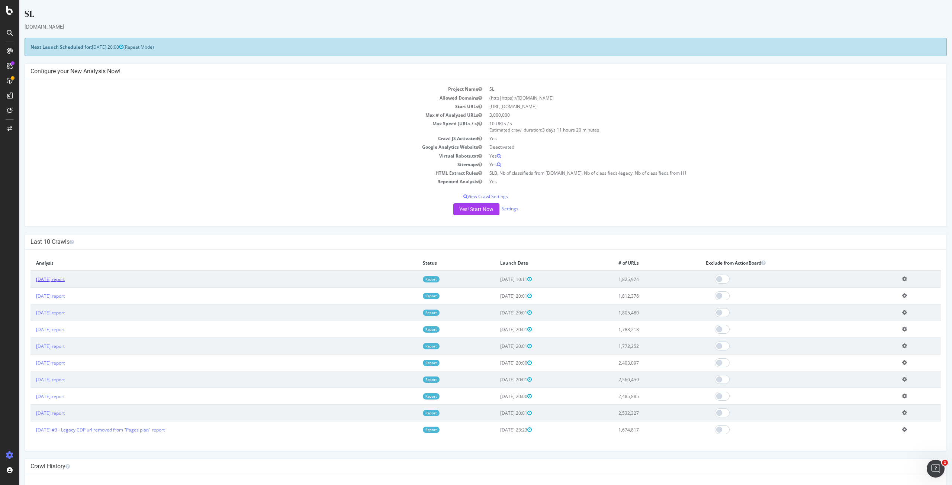
click at [60, 279] on link "2025 Sep. 17th report" at bounding box center [50, 279] width 29 height 6
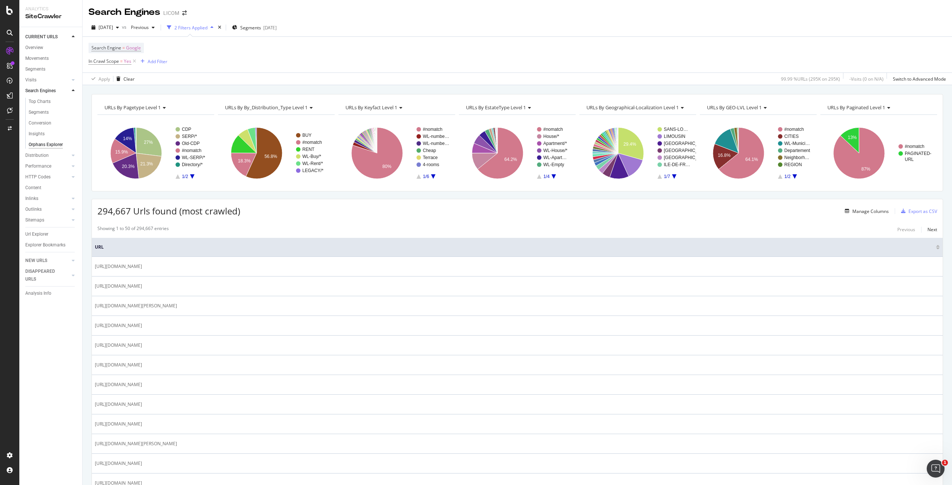
click at [192, 176] on icon "A chart." at bounding box center [192, 176] width 4 height 4
click at [178, 178] on icon "A chart." at bounding box center [178, 176] width 4 height 4
click at [154, 60] on div "Add Filter" at bounding box center [158, 61] width 20 height 6
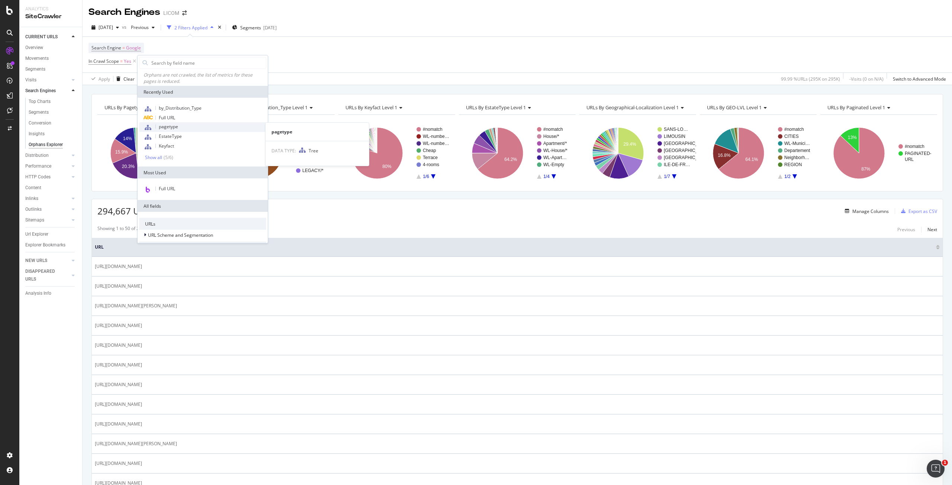
click at [169, 128] on span "pagetype" at bounding box center [168, 126] width 19 height 6
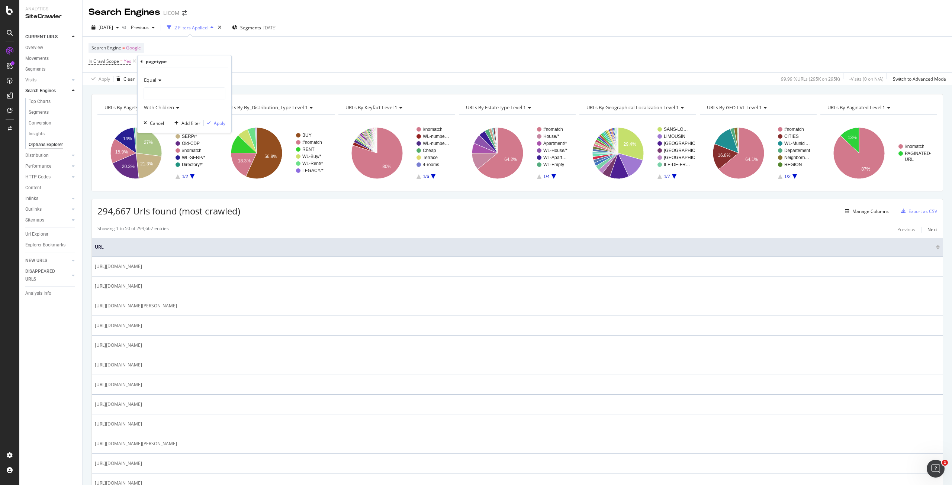
click at [157, 80] on icon at bounding box center [158, 80] width 5 height 4
click at [164, 108] on span "Not Equal" at bounding box center [157, 105] width 20 height 6
click at [169, 94] on div at bounding box center [184, 94] width 81 height 12
click at [221, 151] on span "Select" at bounding box center [217, 153] width 13 height 6
click at [215, 121] on div "Apply" at bounding box center [220, 123] width 12 height 6
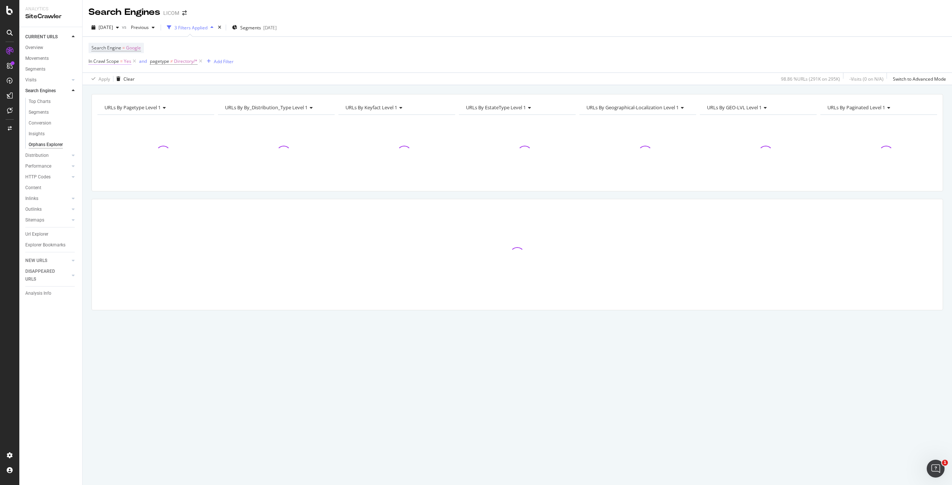
click at [126, 61] on span "Yes" at bounding box center [127, 61] width 7 height 10
click at [425, 28] on div "2025 Sep. 19th vs Previous 3 Filters Applied Segments 2025-09-11" at bounding box center [518, 29] width 870 height 15
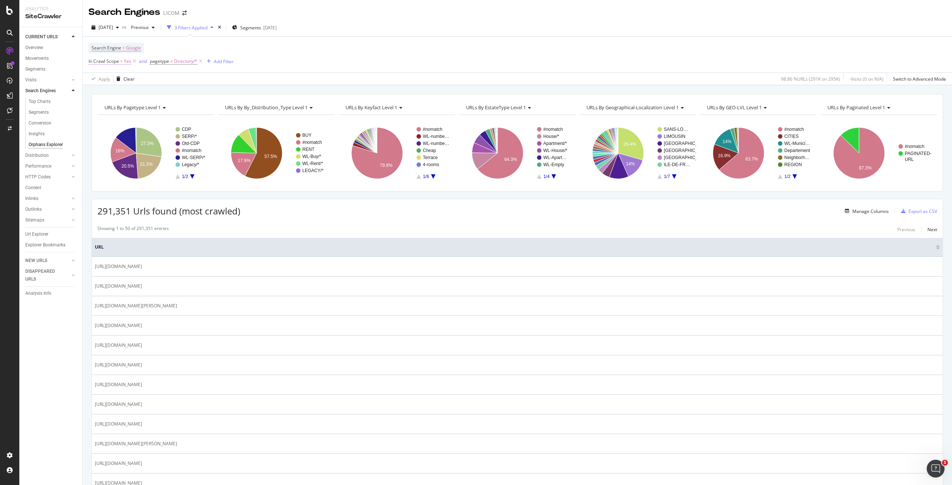
click at [128, 62] on span "Yes" at bounding box center [127, 61] width 7 height 10
click at [101, 80] on span "Yes" at bounding box center [98, 79] width 7 height 7
click at [376, 19] on div "2025 Sep. 19th vs Previous 3 Filters Applied Segments 2025-09-11 Search Engine …" at bounding box center [518, 52] width 870 height 67
click at [420, 37] on div "Search Engine = Google In Crawl Scope = Yes and pagetype ≠ Directory/* Add Filt…" at bounding box center [518, 55] width 858 height 36
click at [200, 60] on icon at bounding box center [201, 61] width 6 height 7
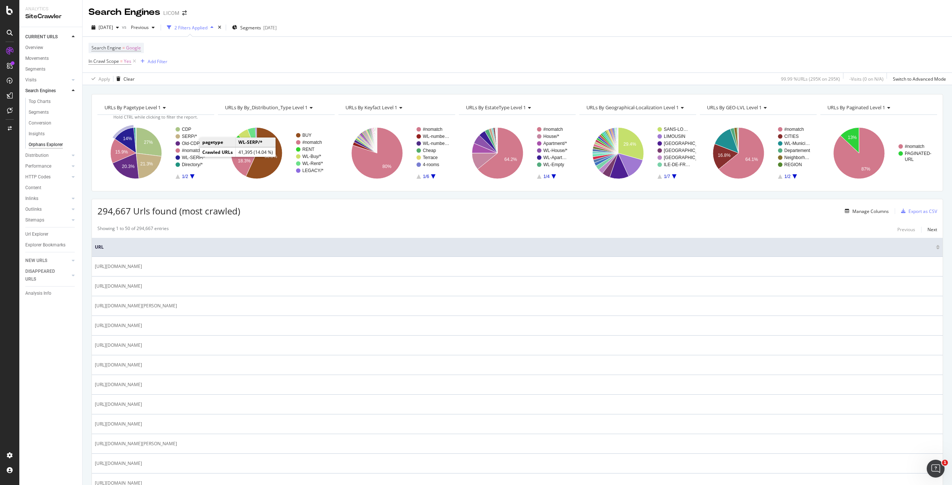
click at [193, 156] on text "WL-SERP/*" at bounding box center [193, 157] width 23 height 5
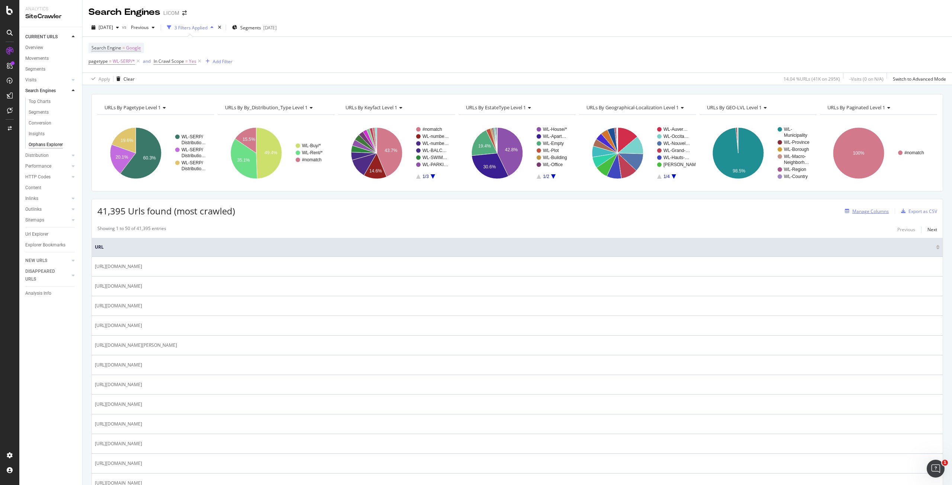
click at [858, 214] on div "Manage Columns" at bounding box center [871, 211] width 36 height 6
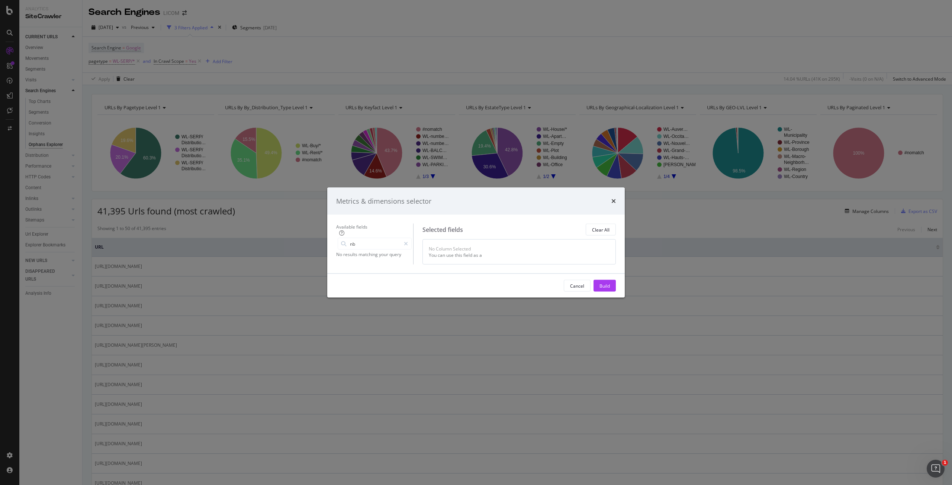
type input "n"
type input "c"
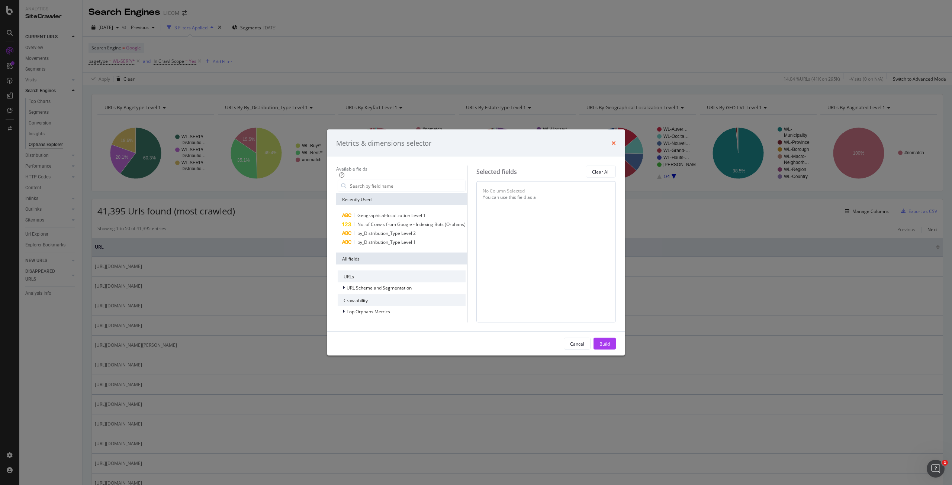
click at [616, 140] on icon "times" at bounding box center [614, 143] width 4 height 6
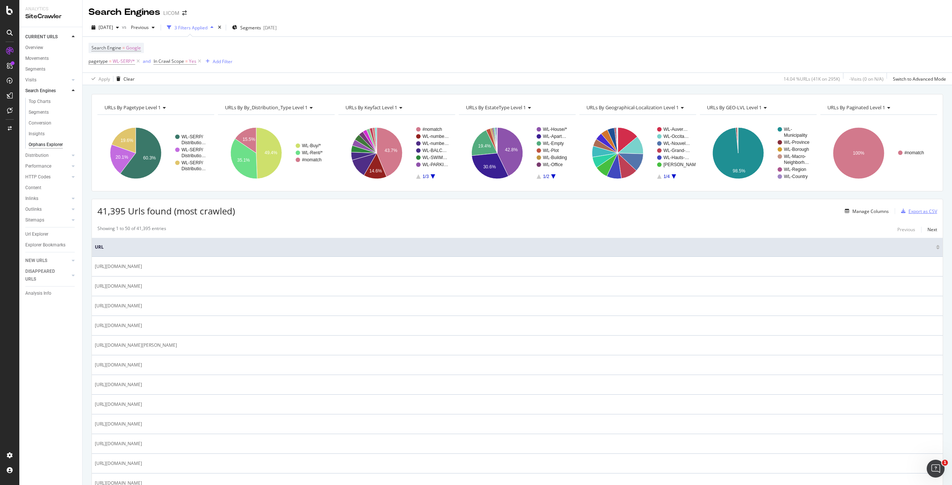
click at [917, 212] on div "Export as CSV" at bounding box center [923, 211] width 29 height 6
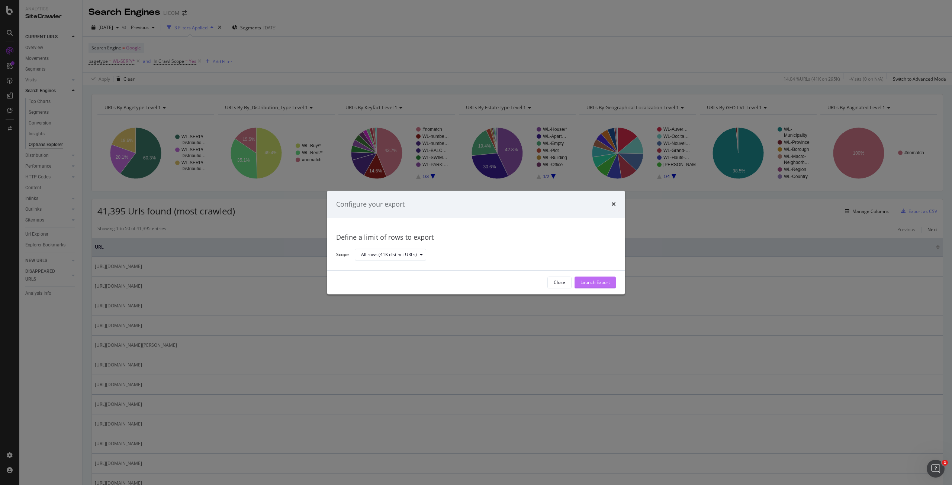
click at [591, 287] on div "Launch Export" at bounding box center [595, 282] width 29 height 11
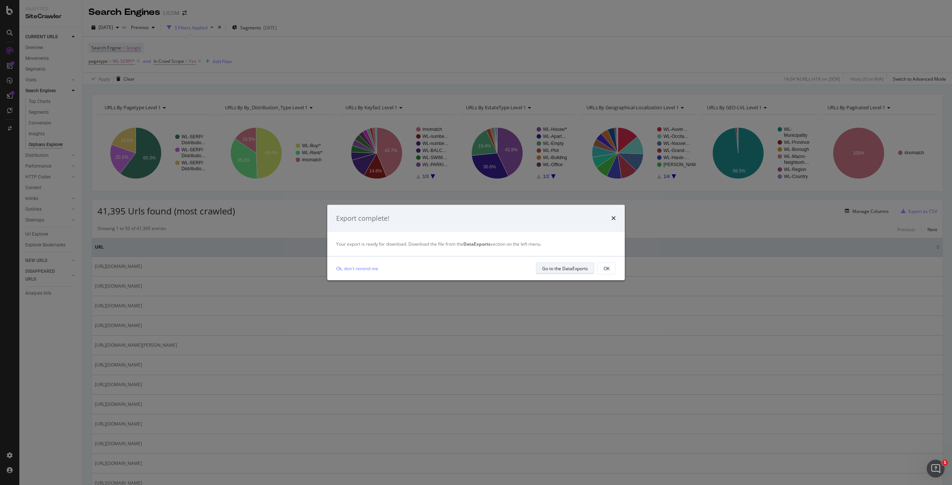
click at [573, 268] on div "Go to the DataExports" at bounding box center [565, 269] width 46 height 6
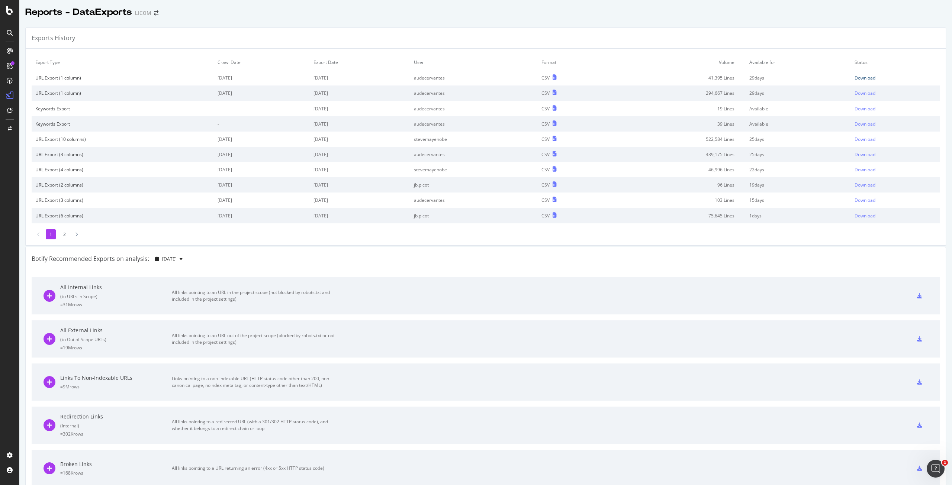
click at [858, 77] on div "Download" at bounding box center [865, 78] width 21 height 6
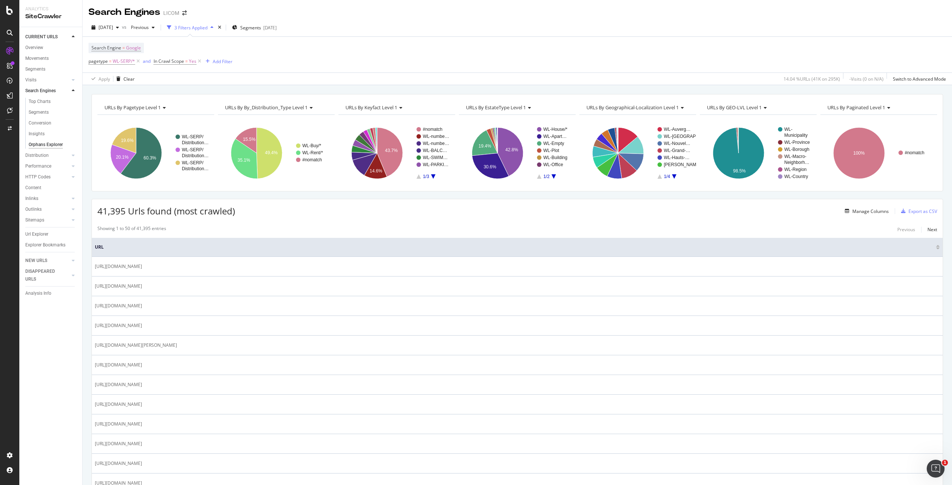
drag, startPoint x: 138, startPoint y: 61, endPoint x: 137, endPoint y: 89, distance: 28.7
click at [138, 61] on icon at bounding box center [138, 61] width 6 height 7
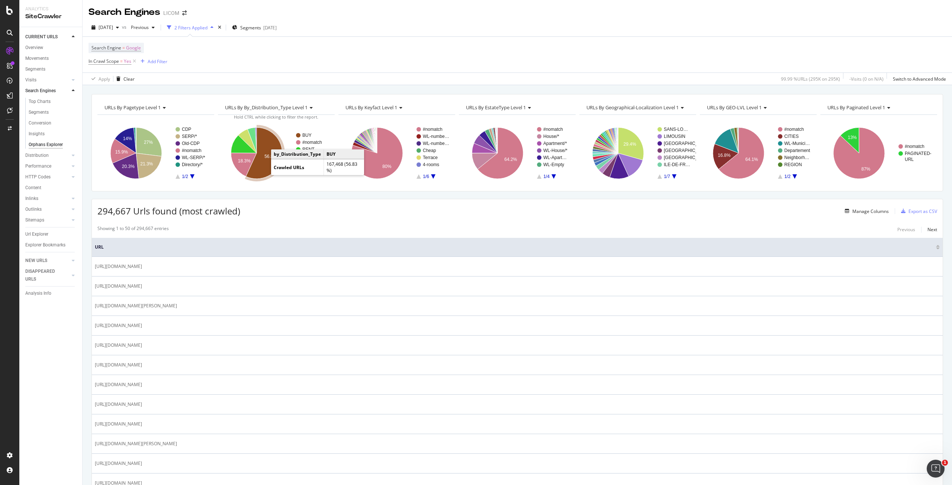
click at [264, 157] on text "56.8%" at bounding box center [270, 156] width 13 height 5
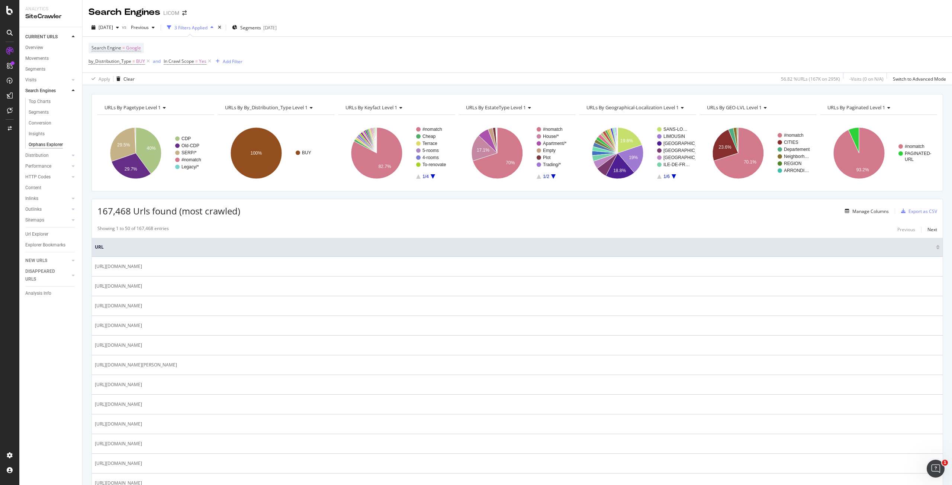
click at [273, 214] on div "167,468 Urls found (most crawled) Manage Columns Export as CSV" at bounding box center [517, 208] width 851 height 18
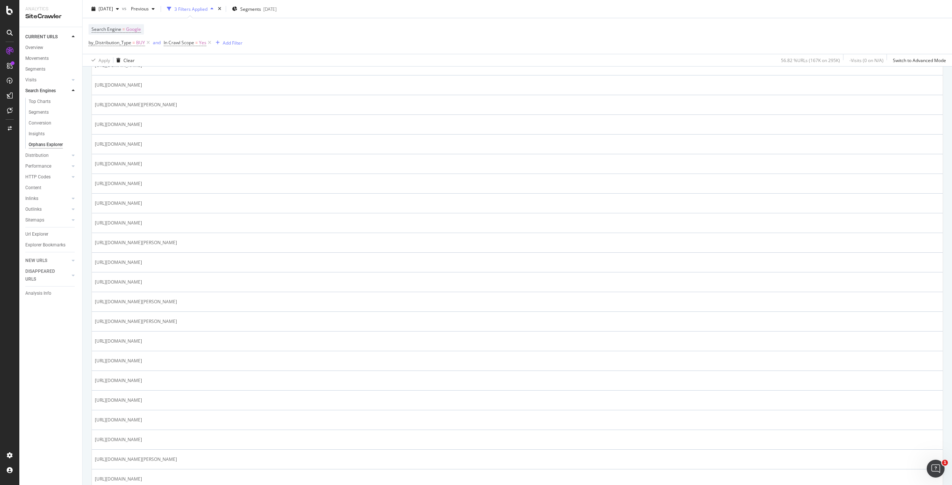
scroll to position [74, 0]
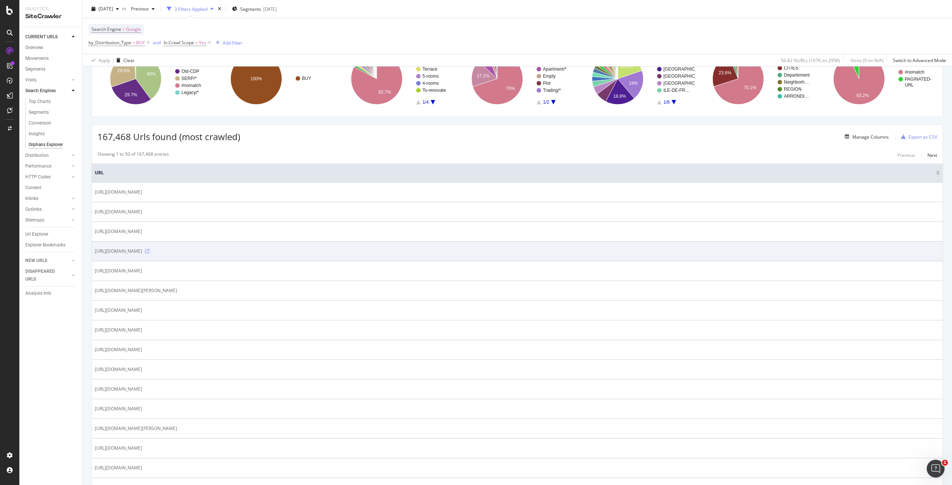
click at [150, 251] on icon at bounding box center [147, 251] width 4 height 4
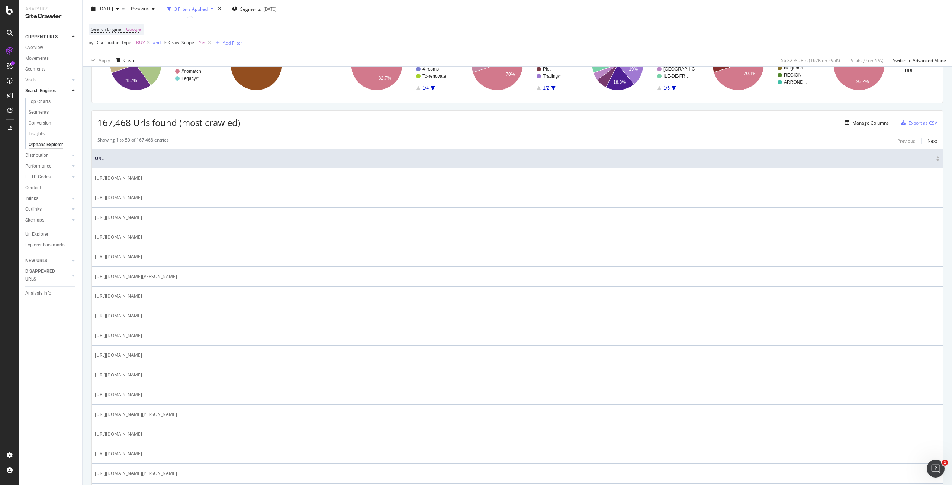
scroll to position [0, 0]
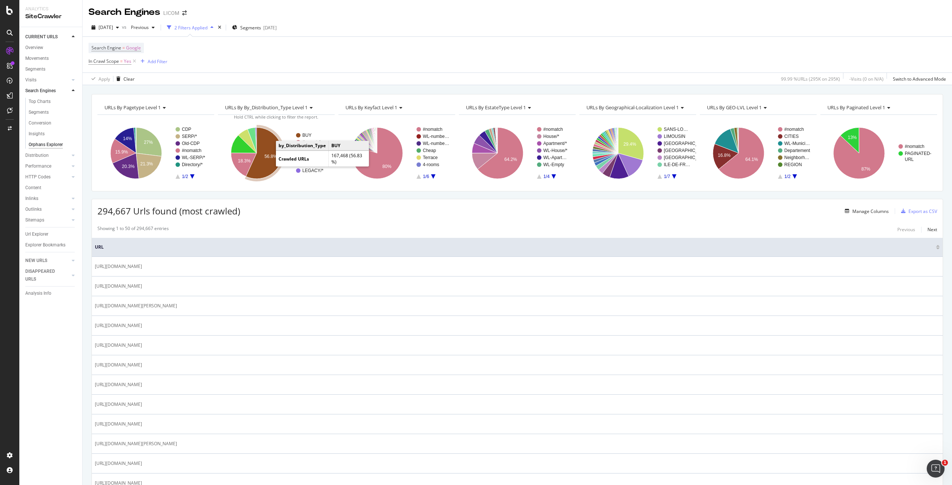
click at [269, 161] on icon "A chart." at bounding box center [264, 153] width 36 height 51
click at [156, 146] on icon "A chart." at bounding box center [149, 142] width 26 height 29
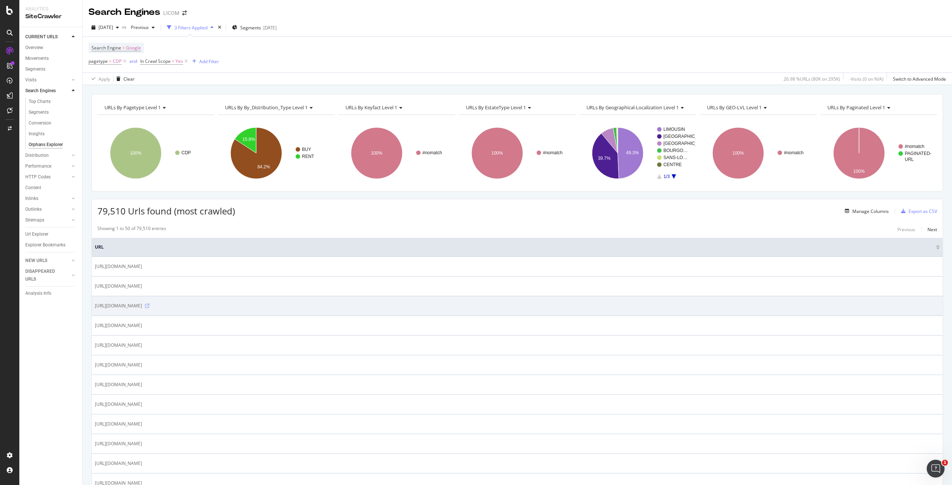
click at [150, 305] on icon at bounding box center [147, 306] width 4 height 4
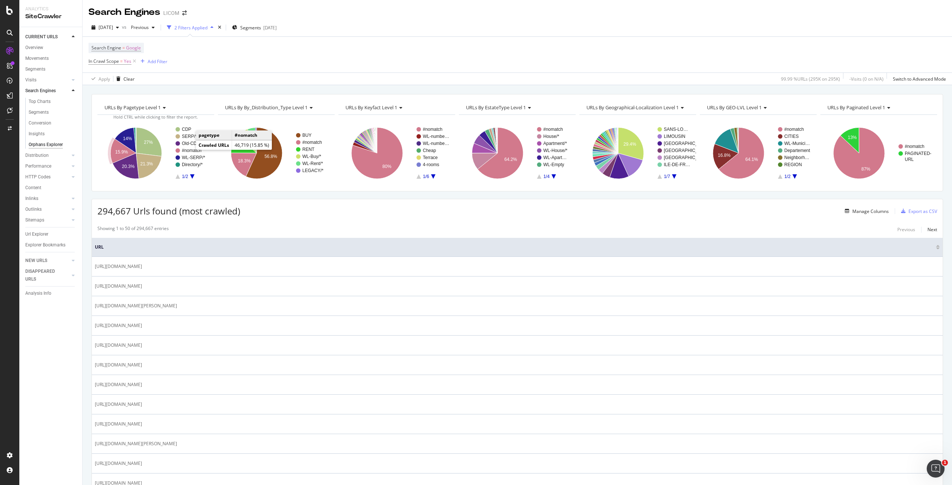
click at [190, 151] on text "#nomatch" at bounding box center [192, 150] width 20 height 5
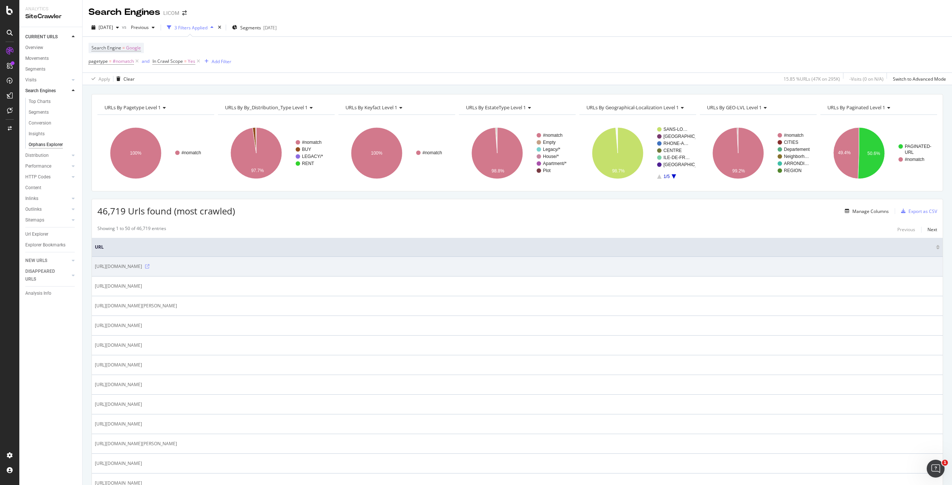
click at [150, 266] on icon at bounding box center [147, 266] width 4 height 4
click at [150, 267] on icon at bounding box center [147, 266] width 4 height 4
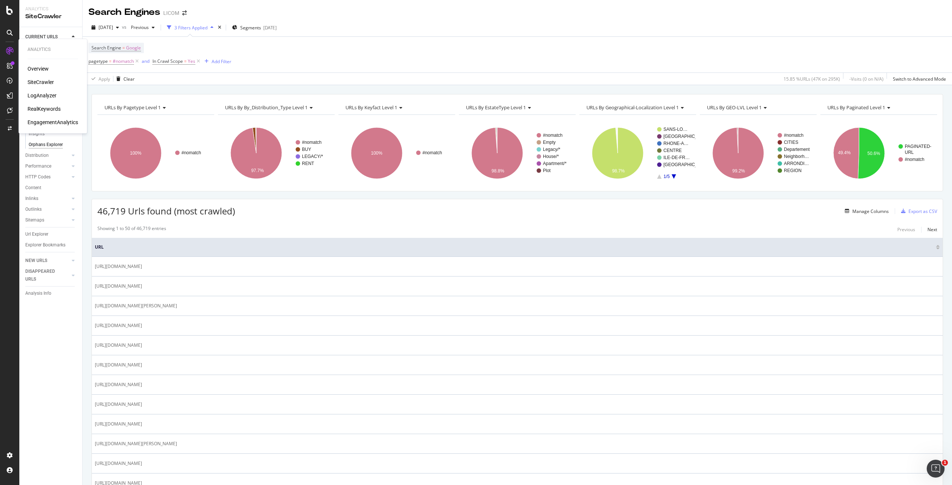
click at [45, 97] on div "LogAnalyzer" at bounding box center [42, 95] width 29 height 7
click at [116, 61] on span "#nomatch" at bounding box center [123, 61] width 21 height 10
click at [116, 92] on span "#nomatch" at bounding box center [107, 92] width 23 height 7
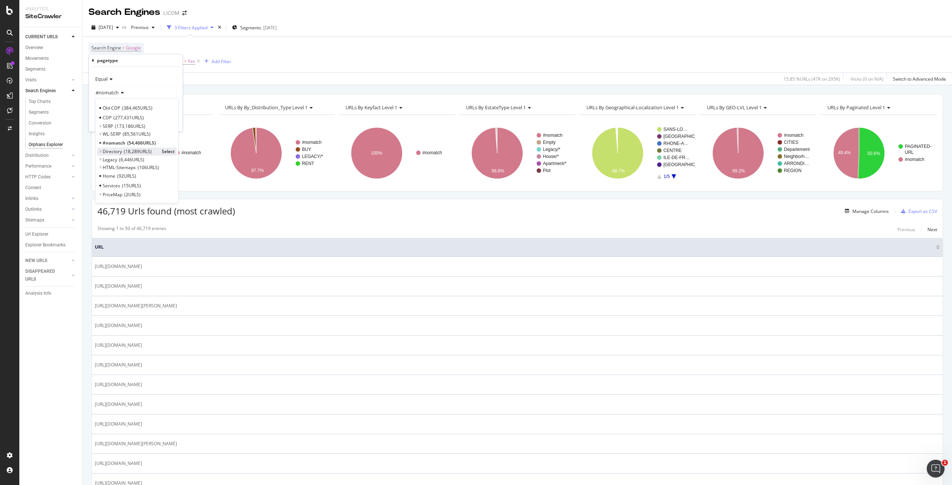
click at [171, 152] on span "Select" at bounding box center [168, 151] width 13 height 6
click at [170, 122] on div "Apply" at bounding box center [171, 122] width 12 height 6
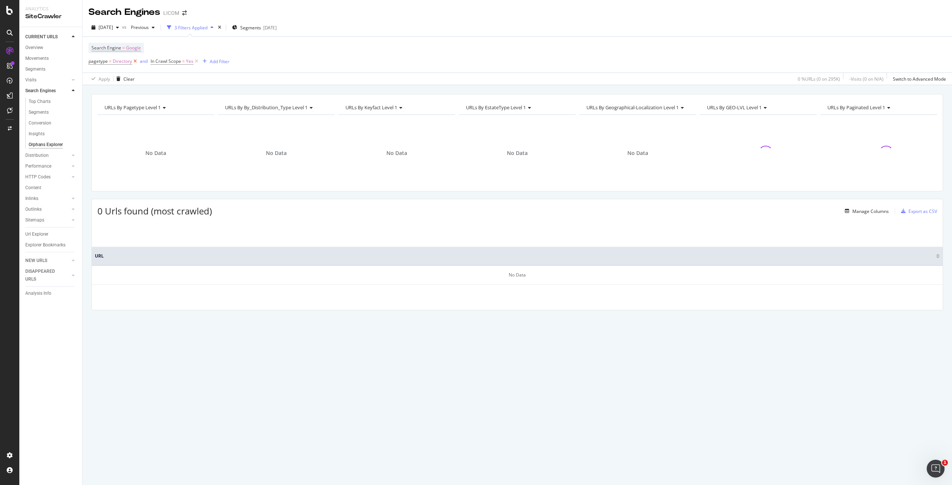
click at [136, 61] on icon at bounding box center [135, 61] width 6 height 7
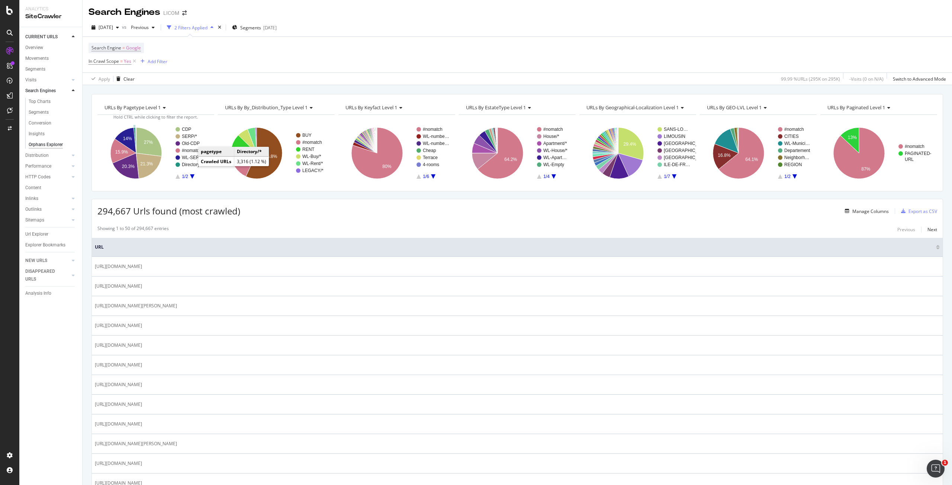
click at [191, 164] on text "Directory/*" at bounding box center [192, 164] width 21 height 5
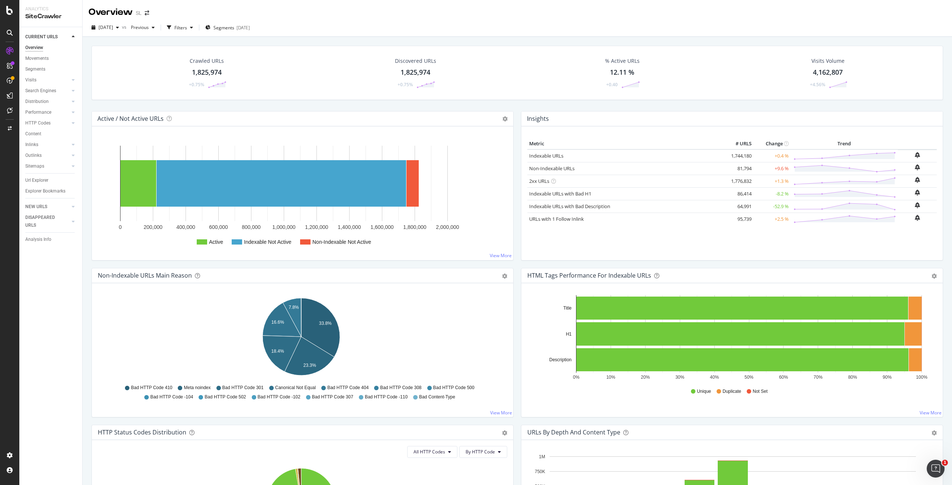
click at [556, 23] on div "2025 Sep. 17th vs Previous Filters Segments 2025-09-09" at bounding box center [518, 29] width 870 height 15
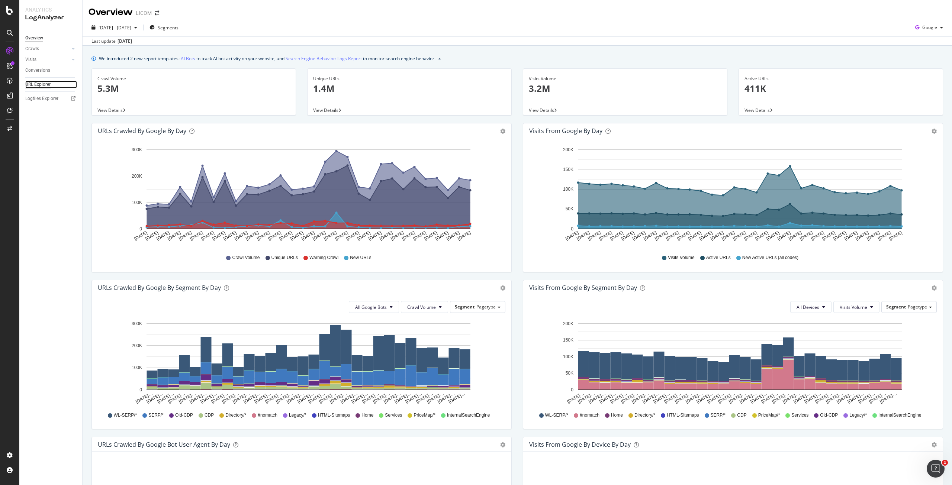
click at [41, 82] on div "URL Explorer" at bounding box center [37, 85] width 25 height 8
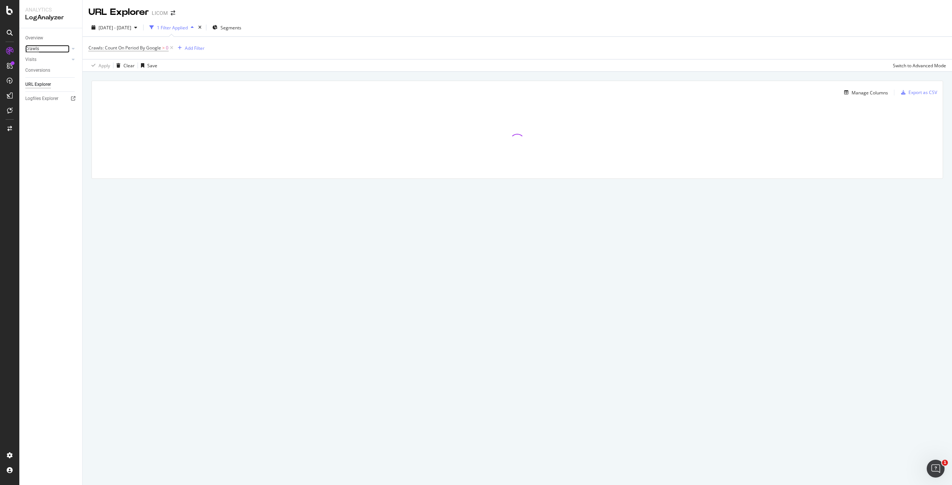
click at [34, 48] on div "Crawls" at bounding box center [32, 49] width 14 height 8
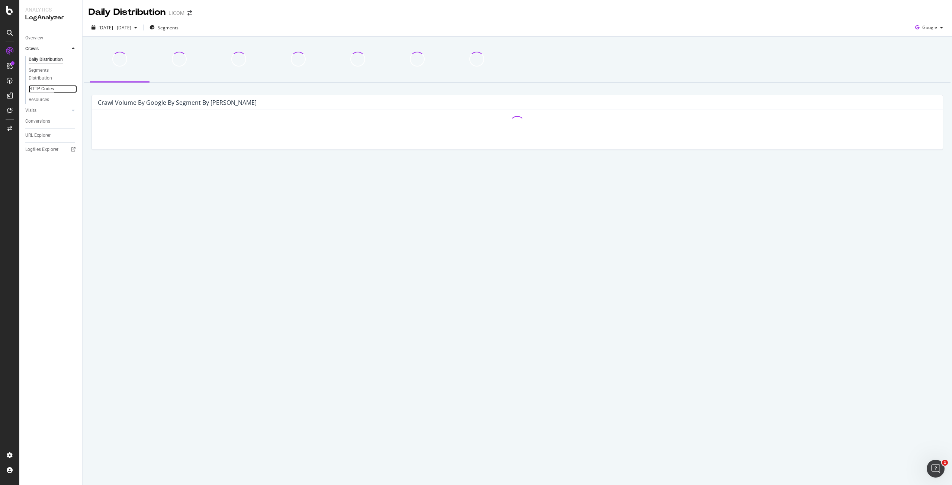
click at [43, 90] on div "HTTP Codes" at bounding box center [41, 89] width 25 height 8
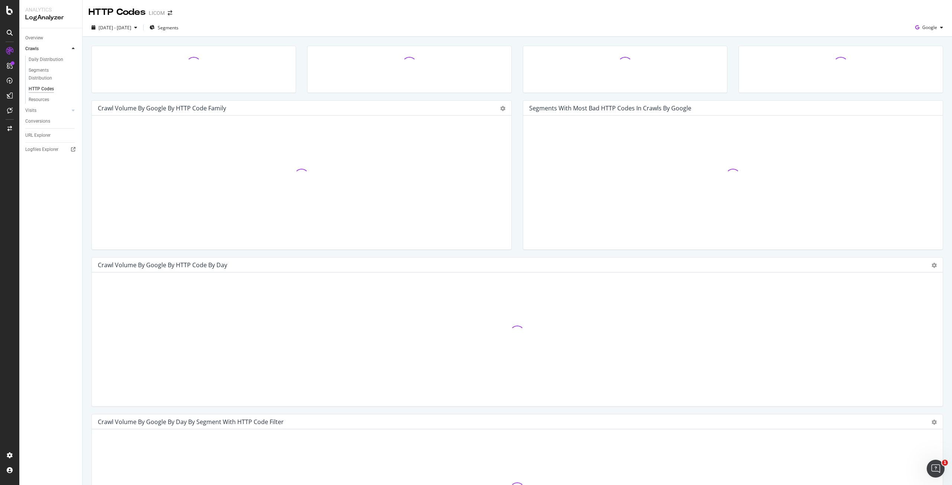
click at [36, 55] on div "Daily Distribution Segments Distribution HTTP Codes Resources" at bounding box center [53, 79] width 57 height 51
click at [37, 59] on div "Daily Distribution" at bounding box center [46, 60] width 35 height 8
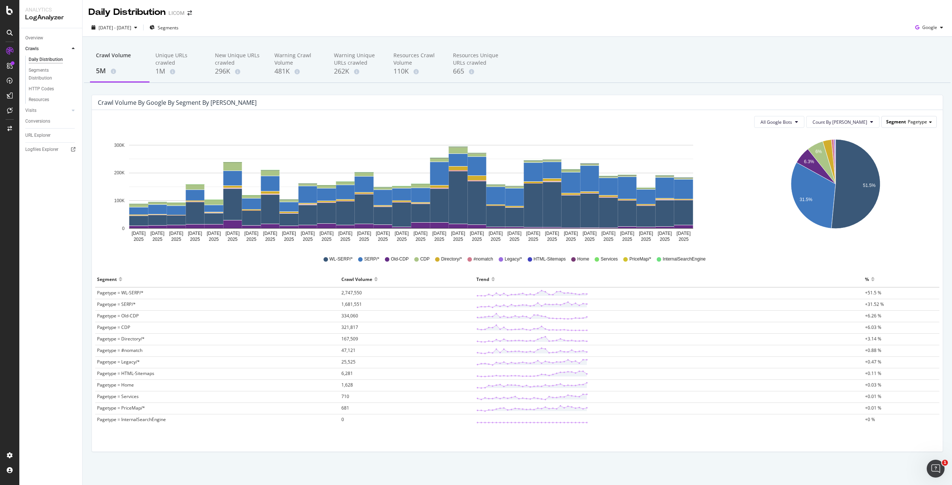
click at [910, 120] on span "Pagetype" at bounding box center [917, 122] width 19 height 6
click at [889, 203] on div "Warning_detail" at bounding box center [901, 203] width 64 height 10
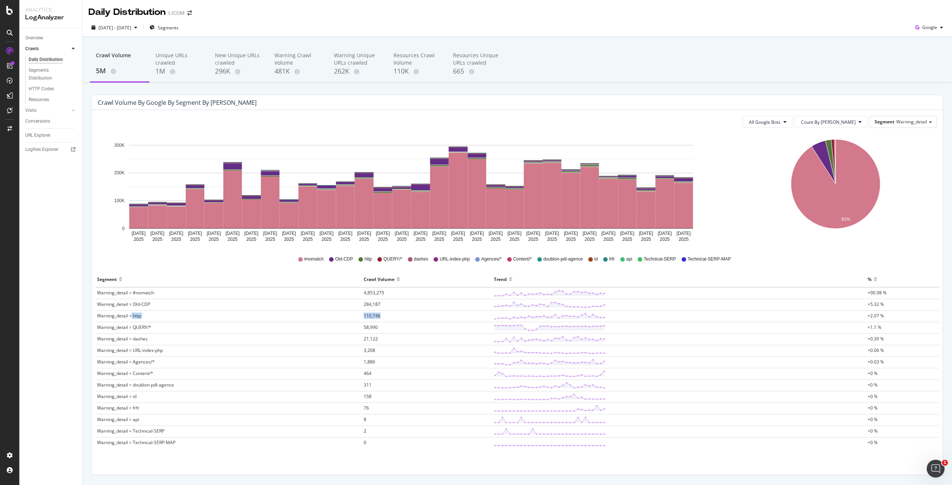
drag, startPoint x: 132, startPoint y: 315, endPoint x: 625, endPoint y: 318, distance: 492.5
click at [625, 318] on tr "Warning_detail = http 110,746 +2.07 %" at bounding box center [517, 317] width 844 height 12
click at [179, 31] on span "Segments" at bounding box center [168, 28] width 21 height 6
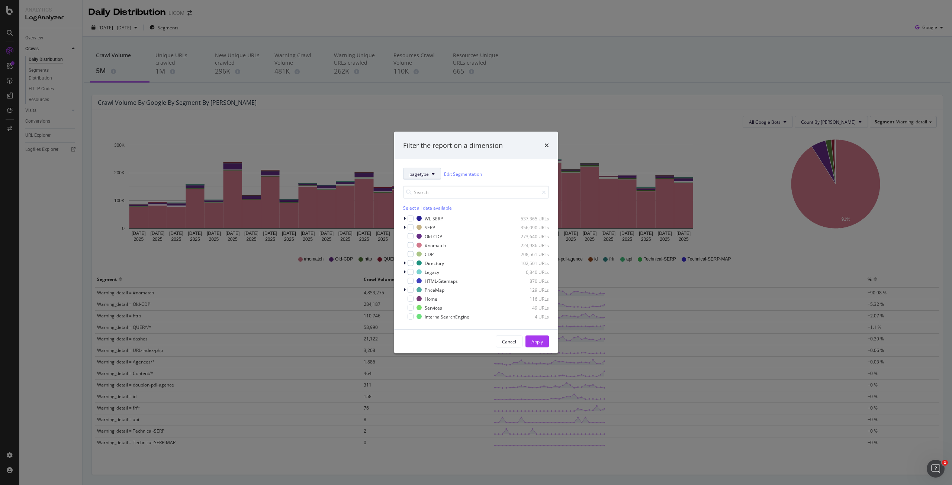
click at [426, 179] on button "pagetype" at bounding box center [422, 174] width 38 height 12
click at [437, 296] on span "warning-detail" at bounding box center [436, 297] width 53 height 7
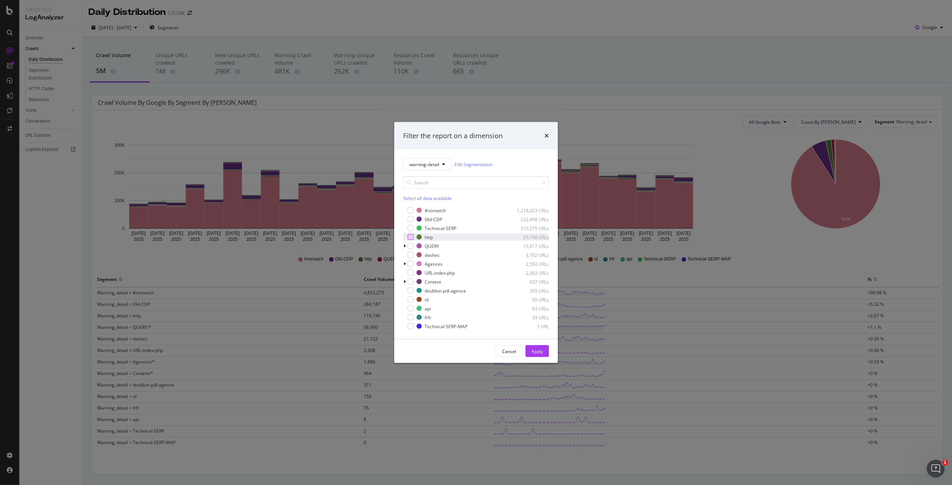
click at [413, 239] on div "modal" at bounding box center [411, 237] width 6 height 6
click at [545, 353] on button "Apply" at bounding box center [537, 352] width 23 height 12
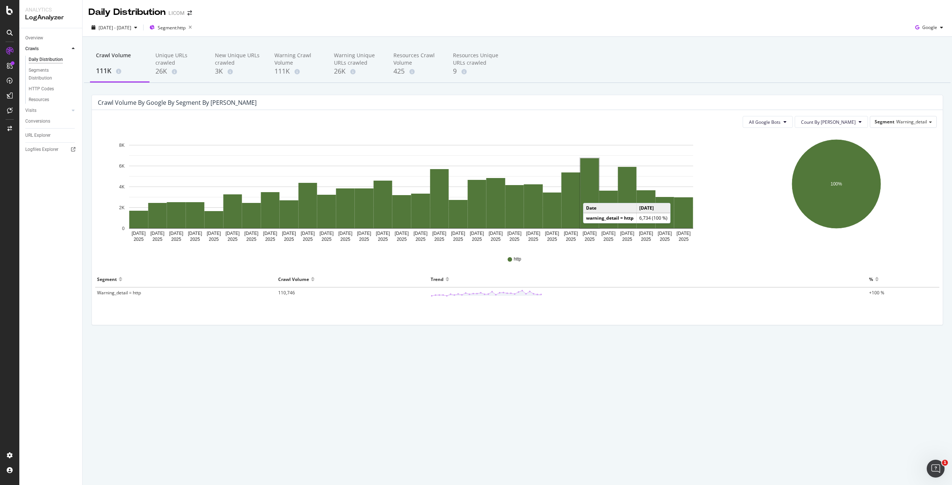
click at [591, 196] on rect "A chart." at bounding box center [590, 193] width 19 height 70
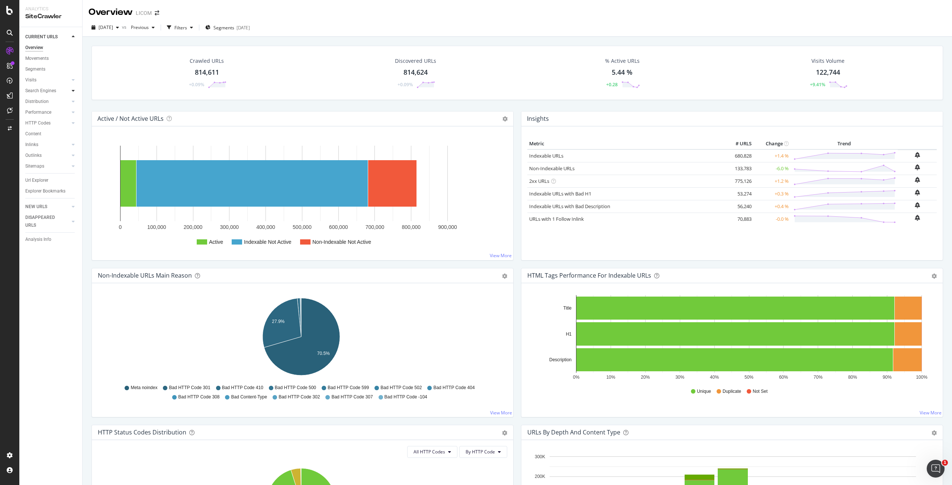
click at [71, 90] on div at bounding box center [73, 90] width 7 height 7
click at [54, 145] on div "Orphans Explorer" at bounding box center [46, 145] width 35 height 8
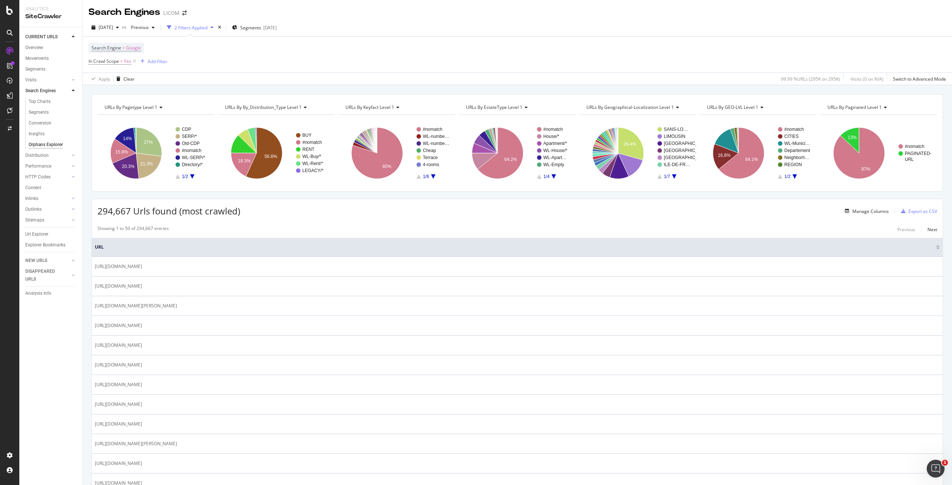
click at [133, 104] on span "URLs By pagetype Level 1" at bounding box center [131, 107] width 53 height 6
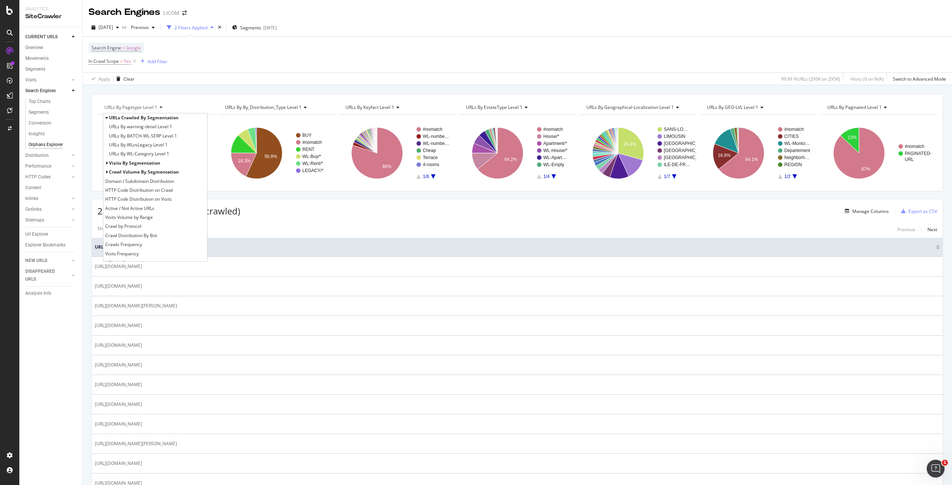
click at [327, 226] on div "Showing 1 to 50 of 294,667 entries Previous Next" at bounding box center [517, 229] width 851 height 9
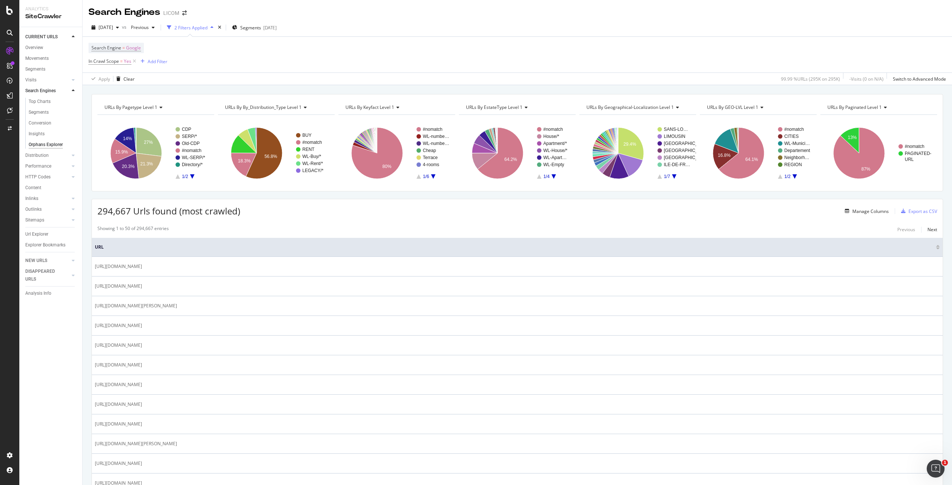
click at [192, 175] on icon "A chart." at bounding box center [192, 176] width 4 height 4
click at [196, 150] on text "Services" at bounding box center [190, 149] width 17 height 5
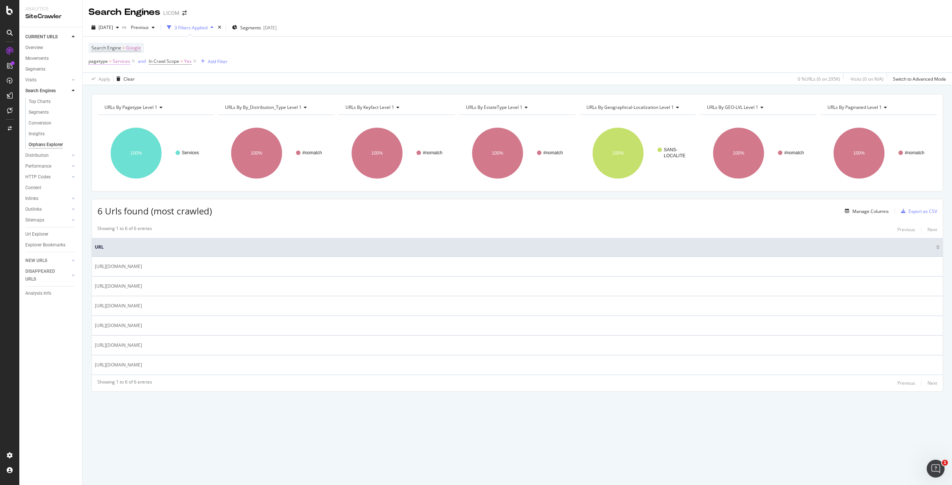
click at [118, 63] on span "Services" at bounding box center [121, 61] width 17 height 10
click at [105, 92] on span "Services" at bounding box center [104, 92] width 17 height 6
click at [127, 170] on span "HTML-Sitemaps" at bounding box center [119, 167] width 33 height 6
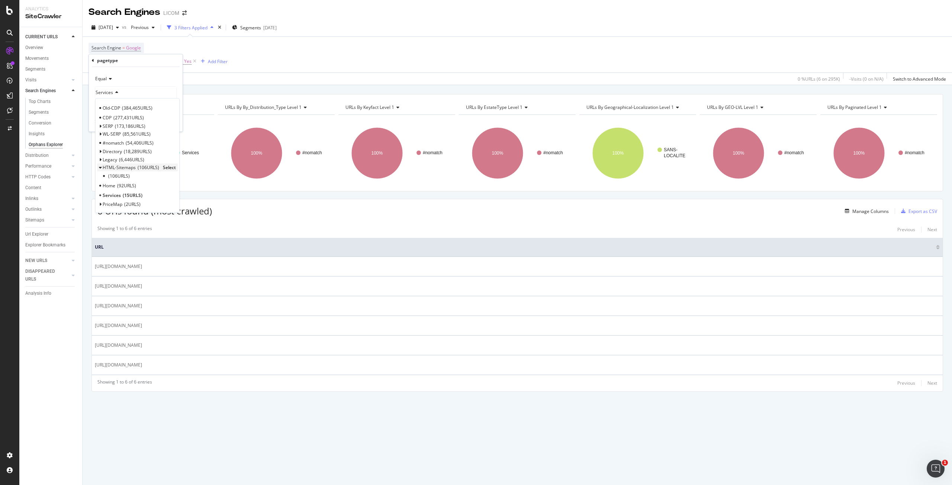
click at [171, 168] on span "Select" at bounding box center [169, 167] width 13 height 6
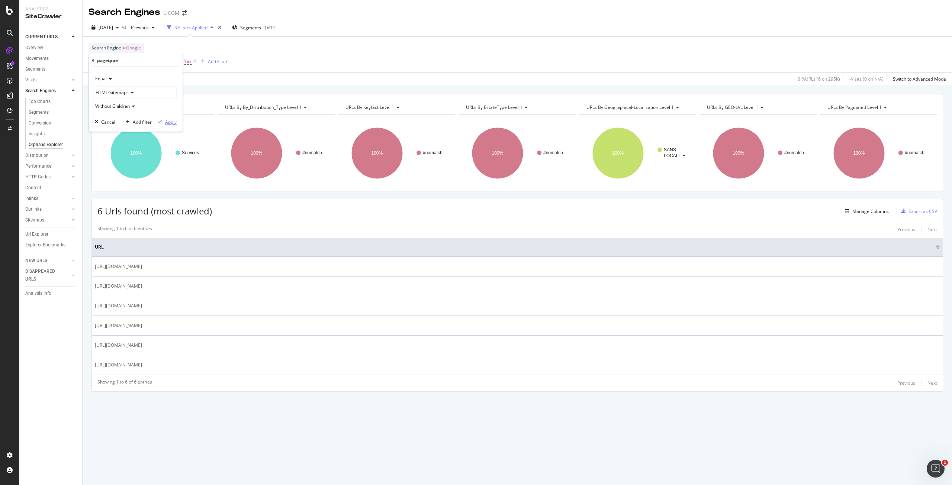
click at [174, 125] on div "Apply" at bounding box center [171, 122] width 12 height 6
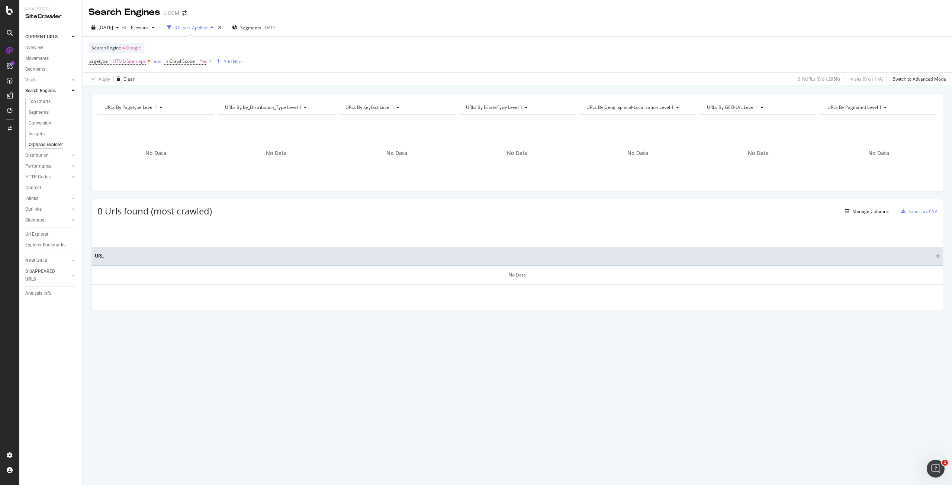
click at [150, 61] on icon at bounding box center [149, 61] width 6 height 7
